Goal: Task Accomplishment & Management: Manage account settings

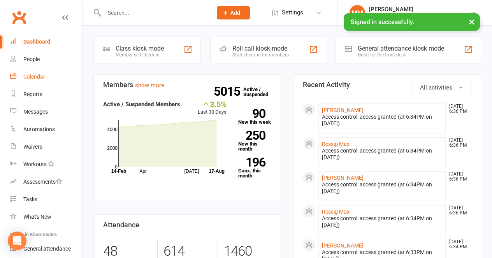
click at [27, 77] on div "Calendar" at bounding box center [34, 77] width 22 height 6
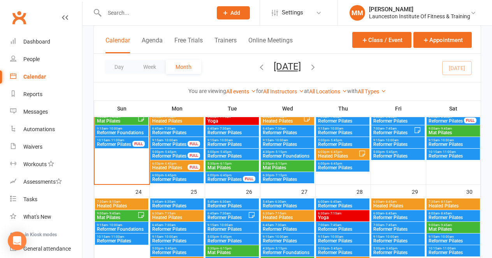
scroll to position [365, 0]
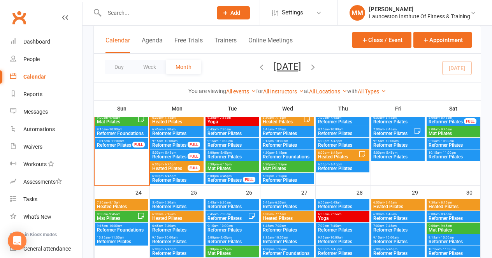
click at [345, 167] on span "Reformer Pilates" at bounding box center [342, 168] width 50 height 5
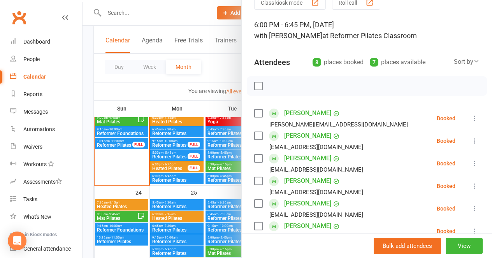
scroll to position [37, 0]
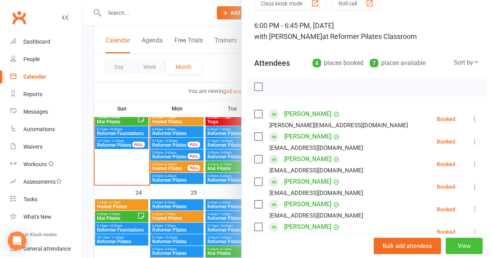
click at [473, 244] on button "View" at bounding box center [463, 246] width 37 height 16
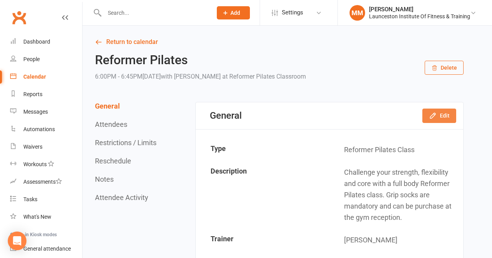
click at [437, 113] on icon "button" at bounding box center [433, 116] width 8 height 8
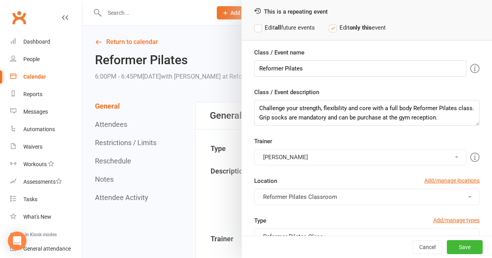
scroll to position [35, 0]
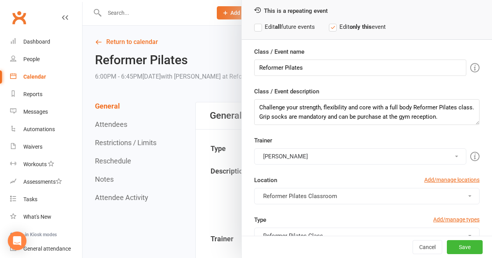
click at [375, 156] on button "[PERSON_NAME]" at bounding box center [360, 156] width 212 height 16
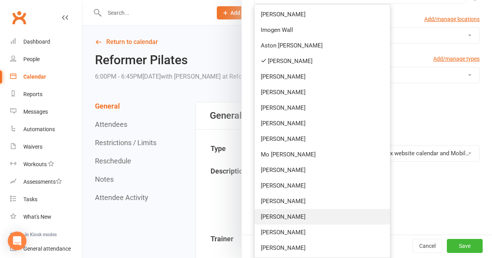
click at [348, 218] on link "[PERSON_NAME]" at bounding box center [321, 217] width 135 height 16
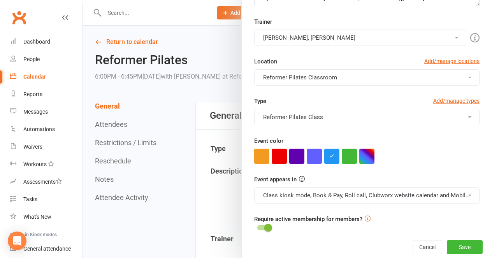
scroll to position [142, 0]
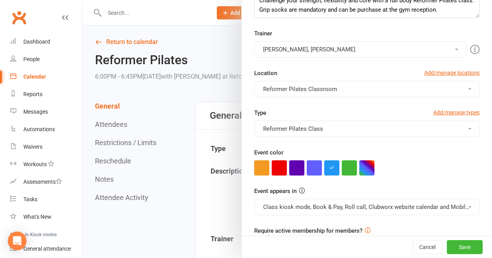
click at [351, 52] on button "[PERSON_NAME], [PERSON_NAME]" at bounding box center [360, 49] width 212 height 16
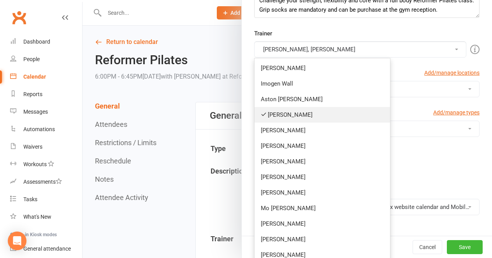
click at [330, 110] on link "[PERSON_NAME]" at bounding box center [321, 115] width 135 height 16
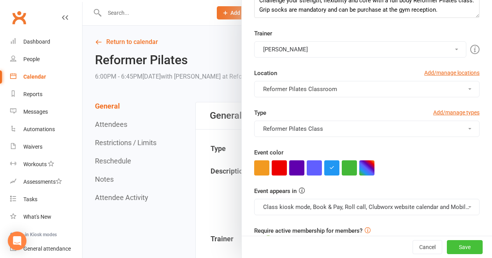
click at [475, 248] on button "Save" at bounding box center [465, 247] width 36 height 14
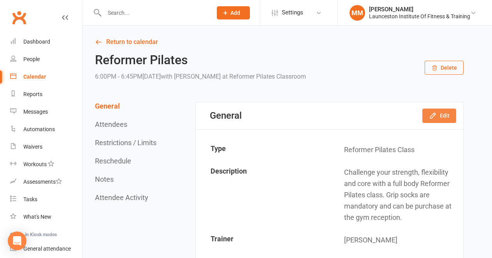
click at [450, 115] on button "Edit" at bounding box center [439, 116] width 34 height 14
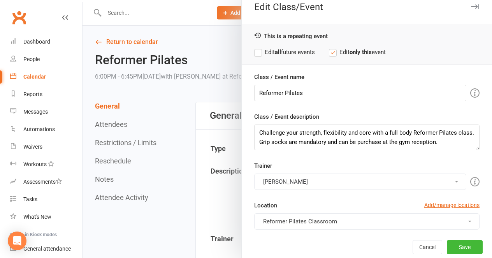
scroll to position [11, 0]
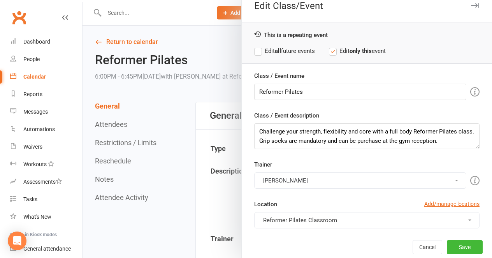
click at [165, 97] on div at bounding box center [286, 129] width 409 height 258
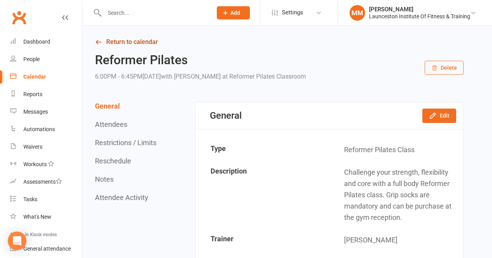
click at [142, 40] on link "Return to calendar" at bounding box center [279, 42] width 368 height 11
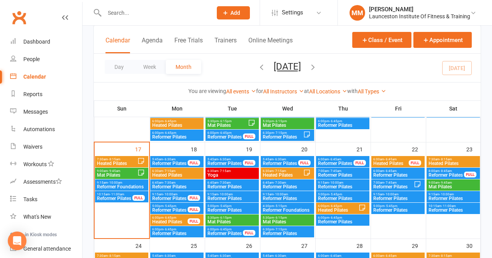
scroll to position [333, 0]
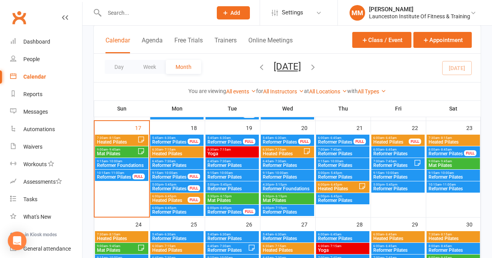
click at [347, 199] on span "Reformer Pilates" at bounding box center [342, 200] width 50 height 5
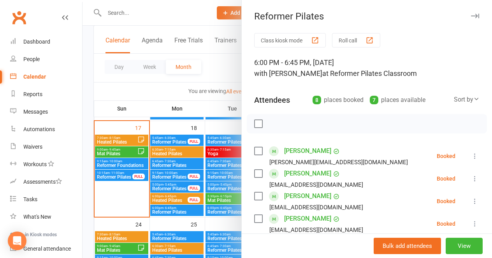
click at [223, 80] on div at bounding box center [286, 129] width 409 height 258
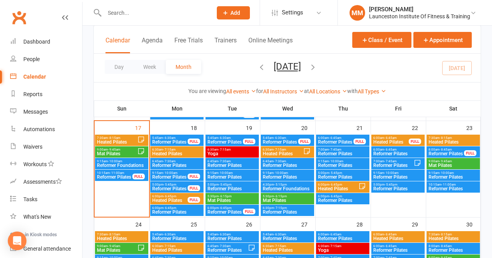
click at [337, 173] on span "- 5:45pm" at bounding box center [335, 173] width 13 height 4
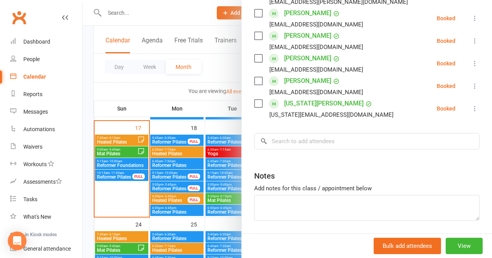
scroll to position [233, 0]
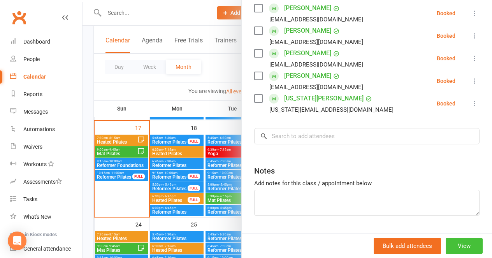
click at [472, 244] on button "View" at bounding box center [463, 246] width 37 height 16
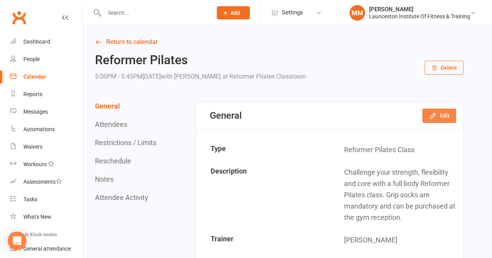
click at [444, 114] on button "Edit" at bounding box center [439, 116] width 34 height 14
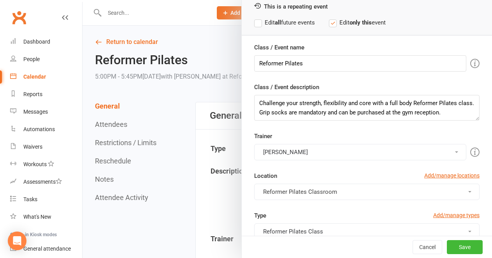
scroll to position [43, 0]
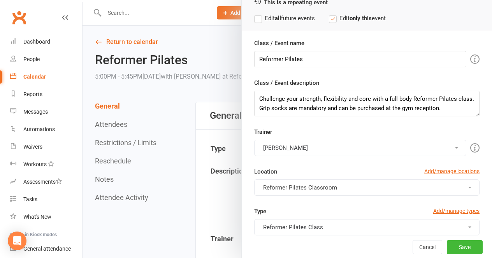
click at [393, 147] on button "[PERSON_NAME]" at bounding box center [360, 148] width 212 height 16
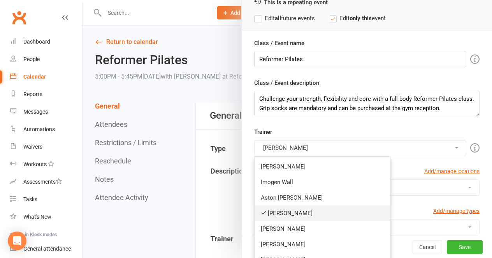
click at [348, 208] on link "[PERSON_NAME]" at bounding box center [321, 213] width 135 height 16
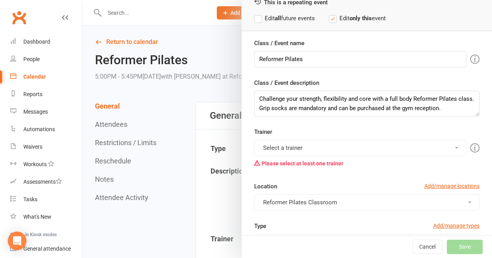
click at [370, 147] on button "Select a trainer" at bounding box center [360, 148] width 212 height 16
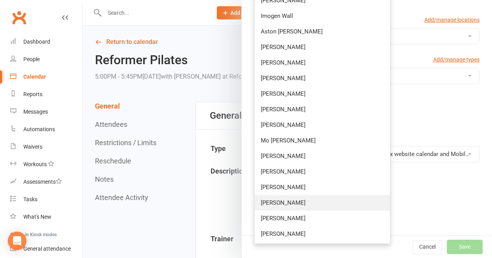
scroll to position [200, 0]
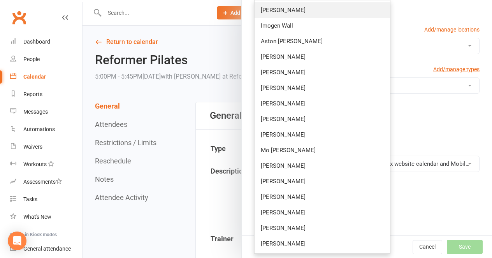
click at [305, 11] on link "[PERSON_NAME]" at bounding box center [321, 10] width 135 height 16
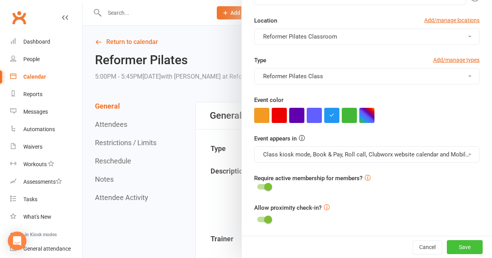
click at [461, 244] on button "Save" at bounding box center [465, 247] width 36 height 14
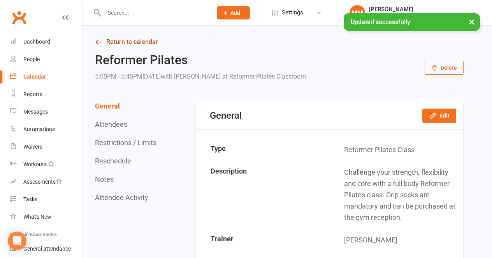
click at [109, 41] on link "Return to calendar" at bounding box center [279, 42] width 368 height 11
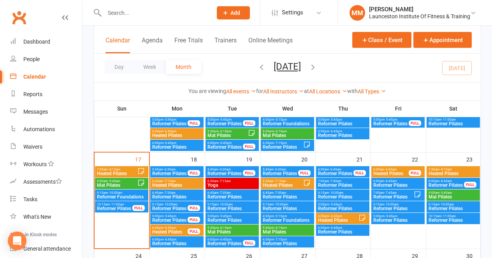
scroll to position [302, 0]
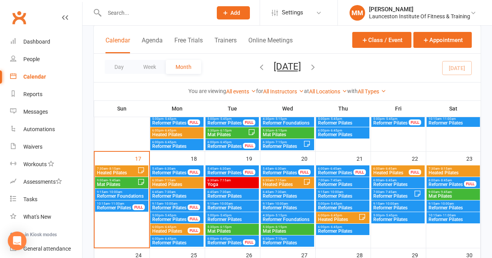
click at [342, 192] on span "- 10:00am" at bounding box center [336, 192] width 14 height 4
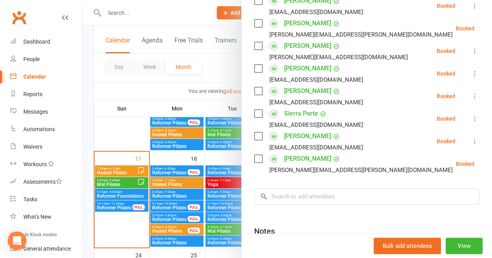
scroll to position [264, 0]
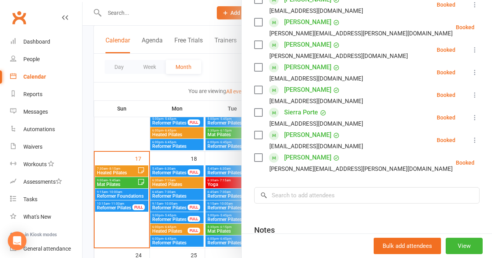
click at [224, 70] on div at bounding box center [286, 129] width 409 height 258
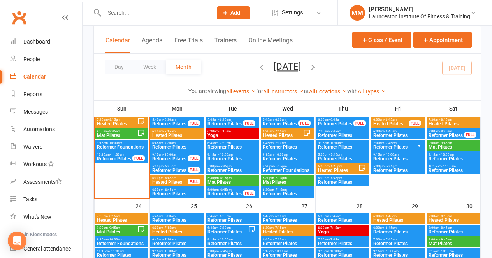
scroll to position [352, 0]
